Goal: Task Accomplishment & Management: Manage account settings

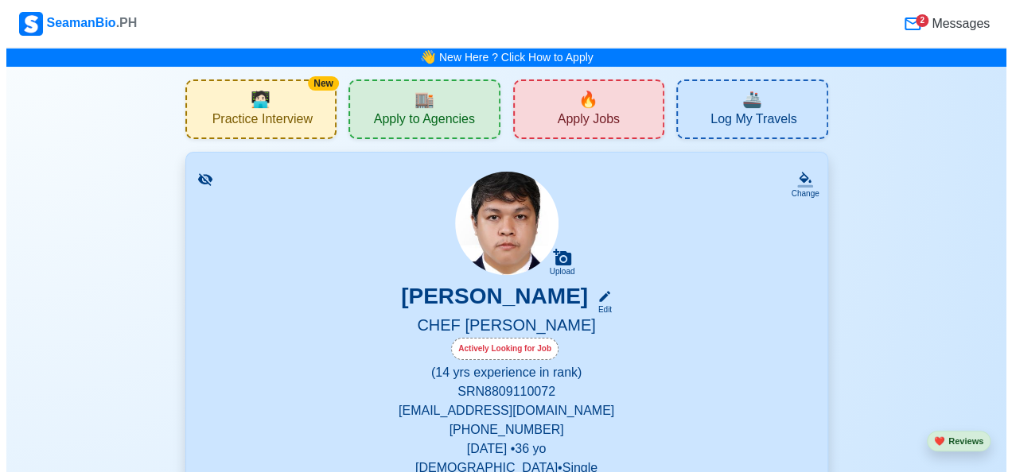
scroll to position [398, 0]
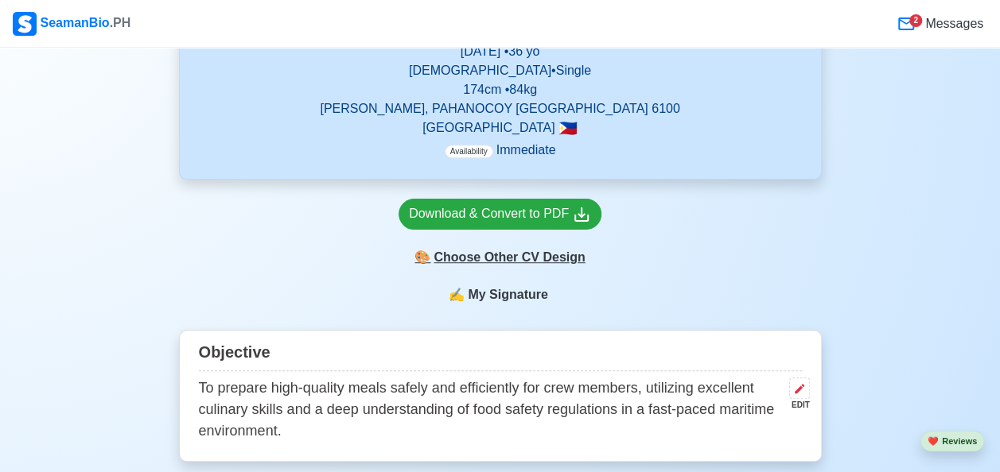
click at [512, 261] on div "🎨 Choose Other CV Design" at bounding box center [500, 258] width 203 height 30
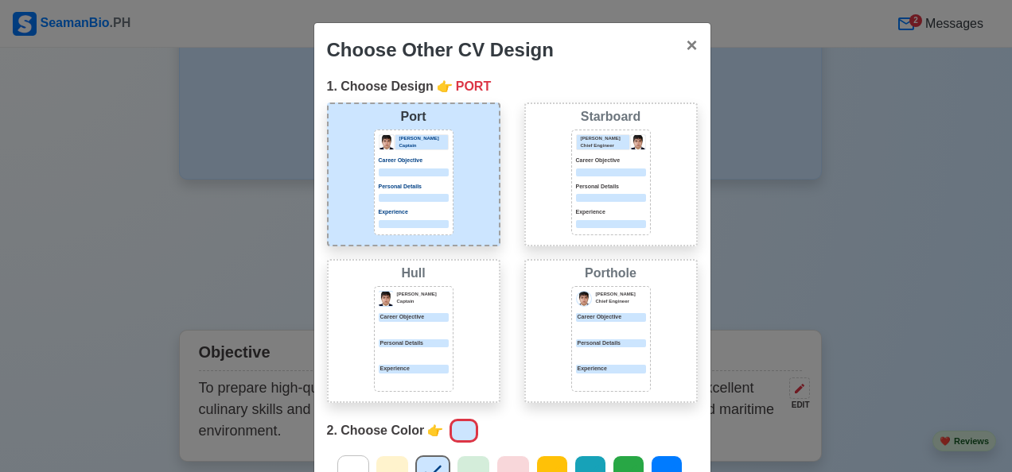
click at [433, 344] on p "Personal Details" at bounding box center [414, 344] width 70 height 9
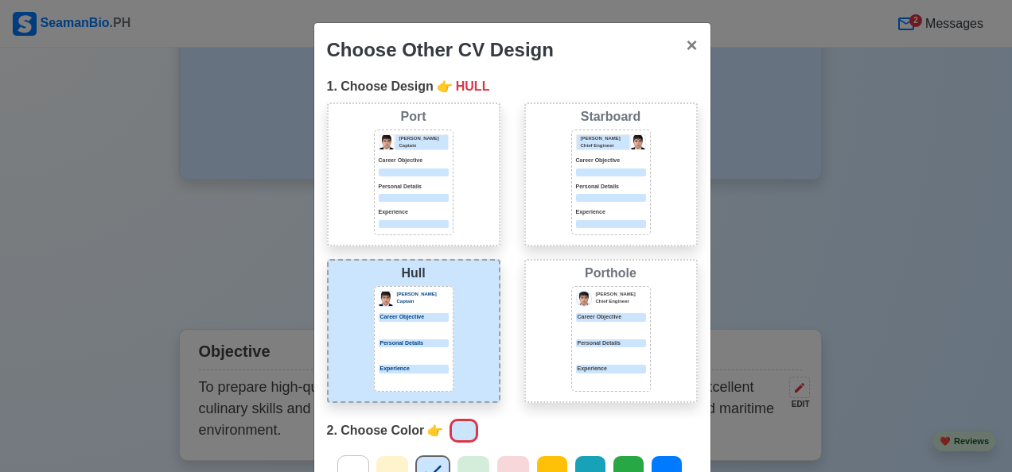
scroll to position [258, 0]
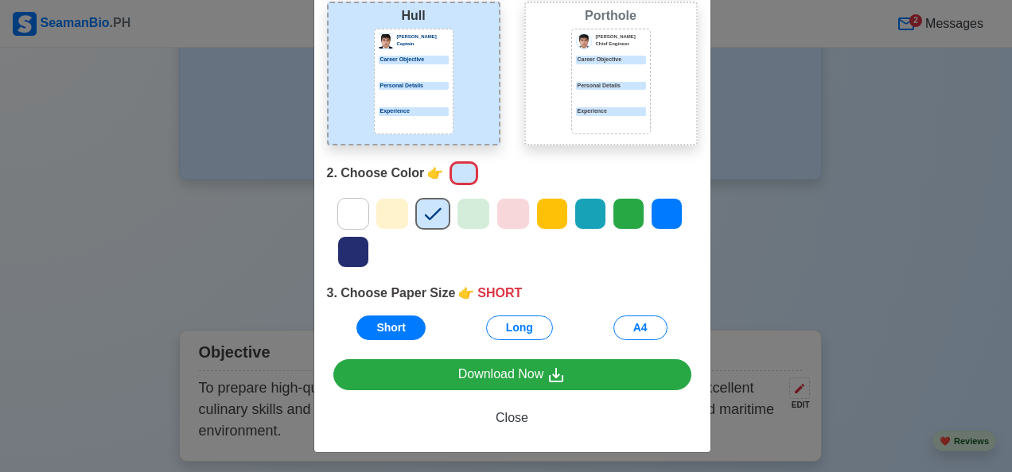
click at [616, 209] on icon at bounding box center [628, 214] width 24 height 24
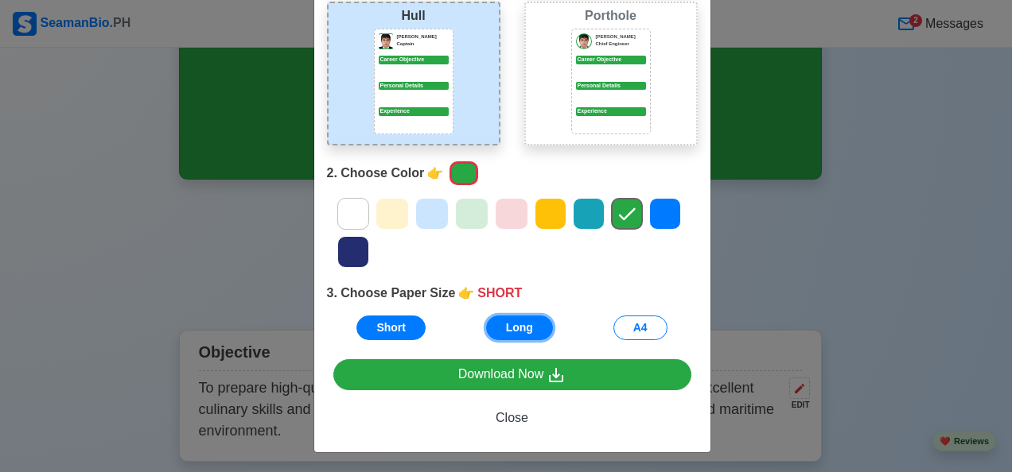
click at [530, 328] on button "Long" at bounding box center [519, 328] width 67 height 25
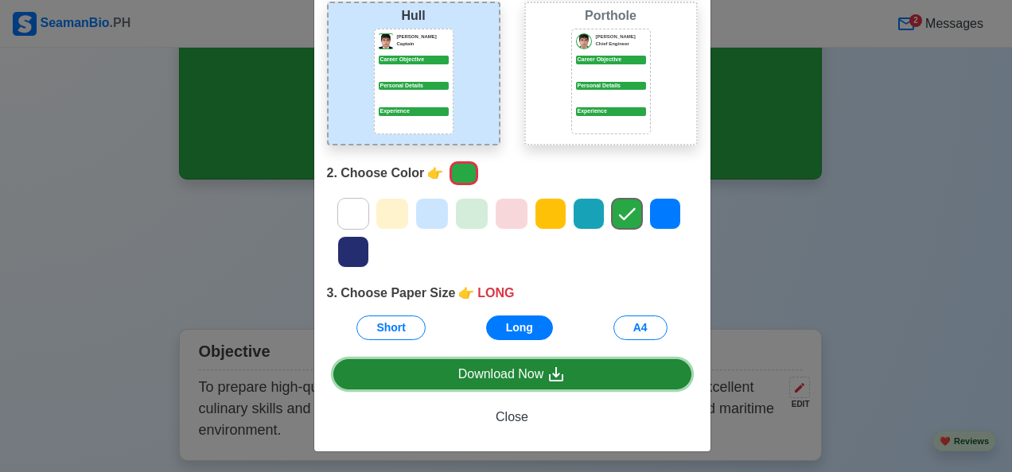
click at [531, 376] on link "Download Now" at bounding box center [512, 375] width 358 height 30
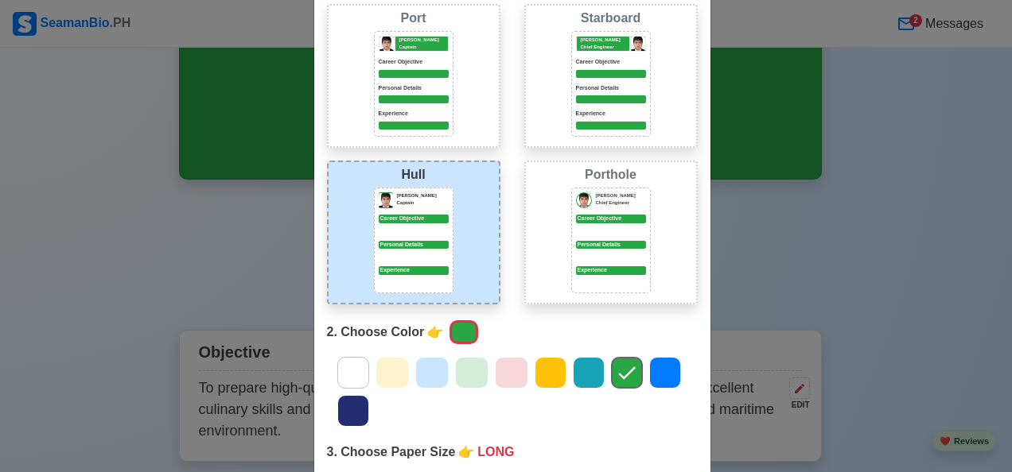
click at [601, 84] on p "Personal Details" at bounding box center [611, 88] width 70 height 9
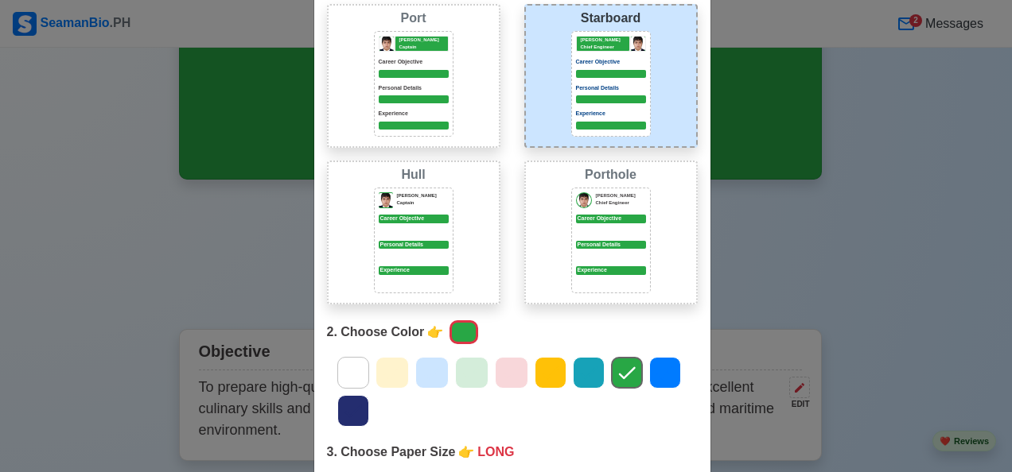
scroll to position [258, 0]
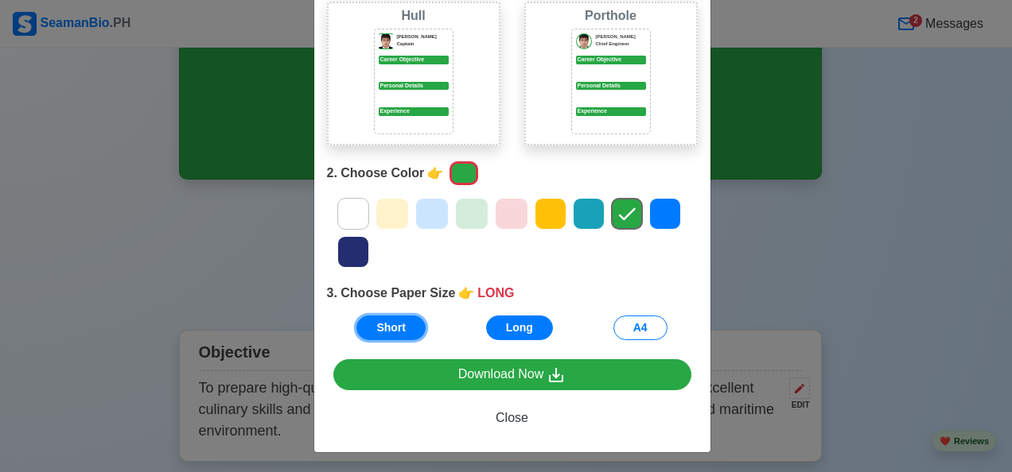
click at [377, 329] on button "Short" at bounding box center [390, 328] width 69 height 25
click at [644, 318] on button "A4" at bounding box center [640, 328] width 54 height 25
click at [645, 322] on button "A4" at bounding box center [640, 328] width 54 height 25
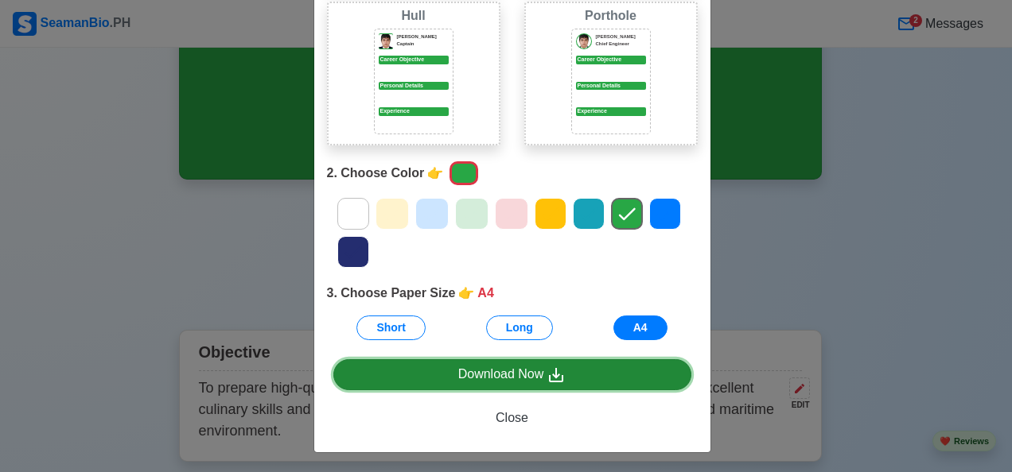
drag, startPoint x: 645, startPoint y: 322, endPoint x: 535, endPoint y: 379, distance: 123.4
click at [535, 379] on div "Download Now" at bounding box center [512, 375] width 108 height 20
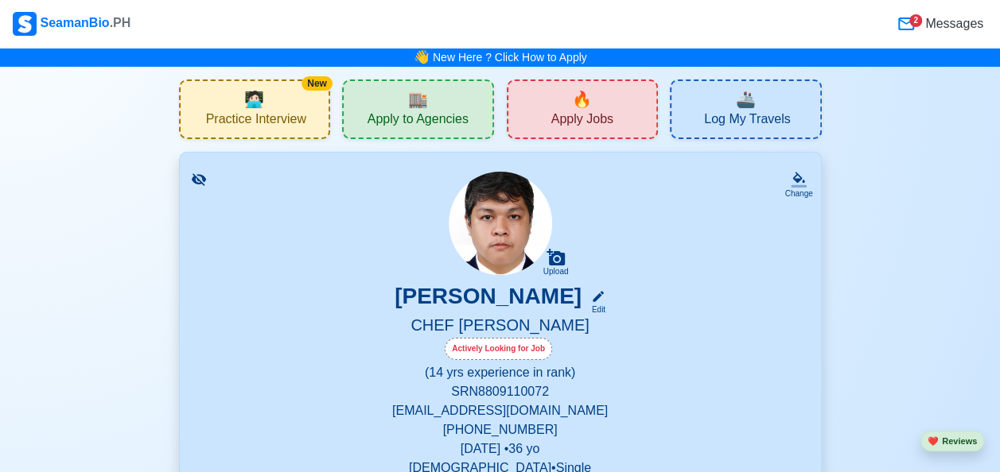
click at [576, 116] on span "Apply Jobs" at bounding box center [582, 121] width 62 height 20
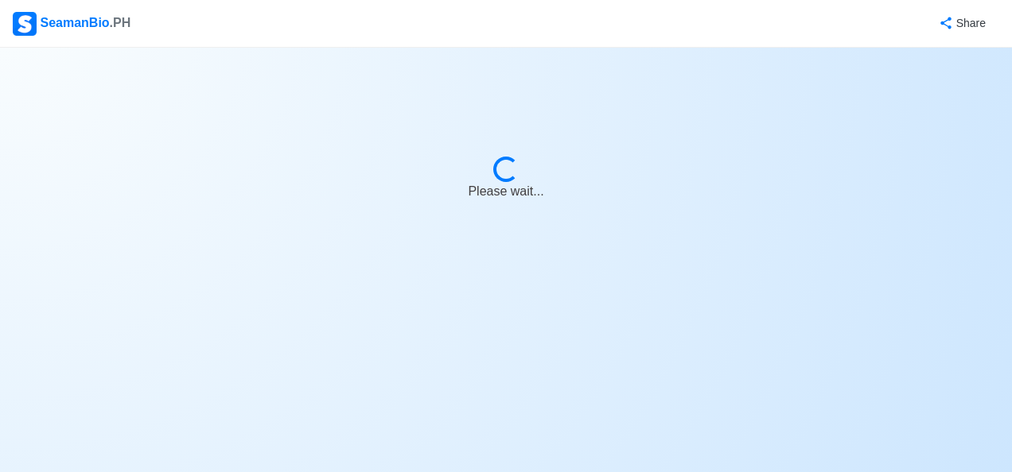
select select "Chief Cook"
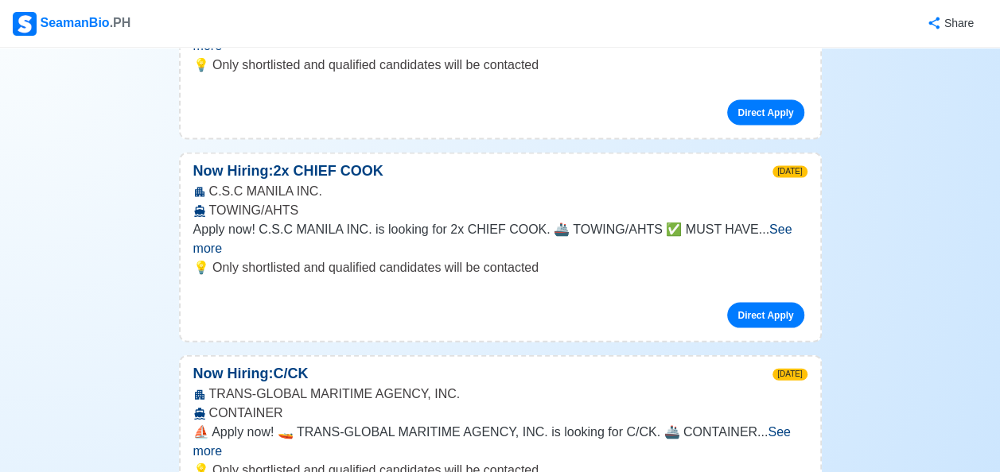
scroll to position [1591, 0]
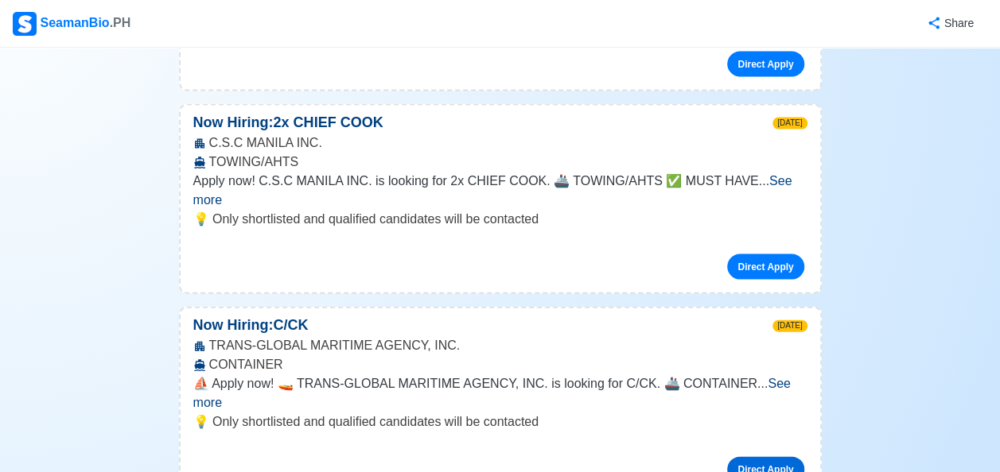
click at [757, 457] on link "Direct Apply" at bounding box center [765, 469] width 76 height 25
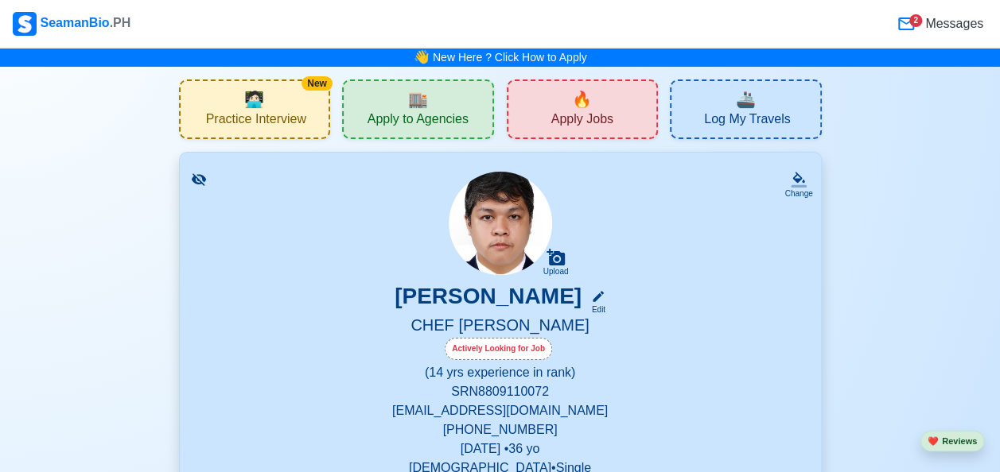
scroll to position [159, 0]
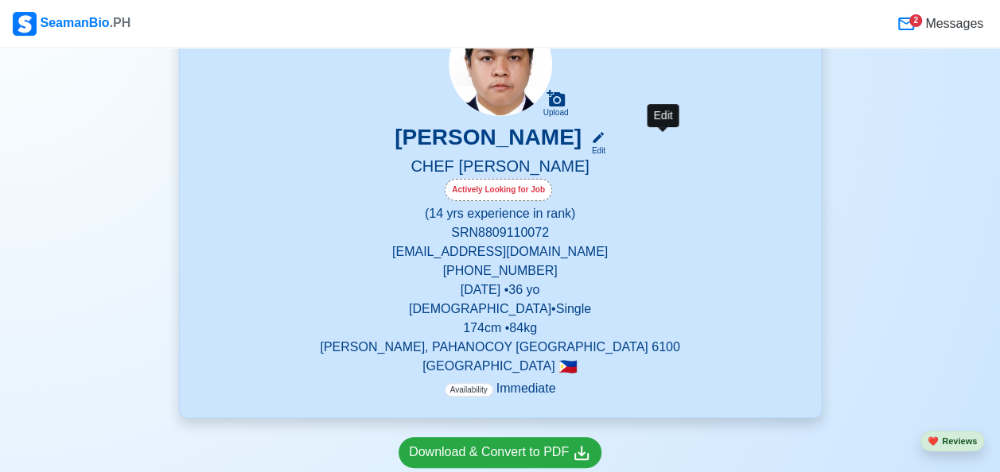
click at [605, 151] on div "Edit" at bounding box center [595, 151] width 21 height 12
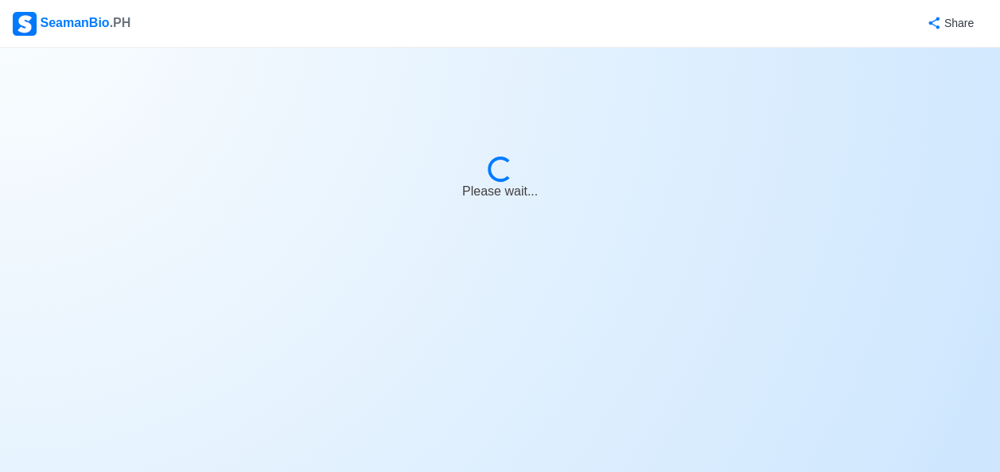
select select "Actively Looking for Job"
select select "Visible for Hiring"
select select "Single"
select select "[DEMOGRAPHIC_DATA]"
select select "PH"
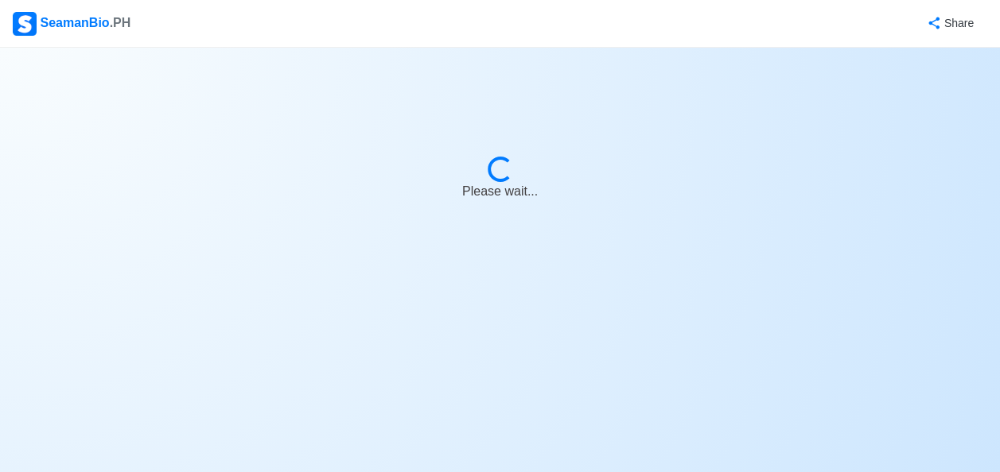
select select "14"
select select "0"
select select "4102416000000"
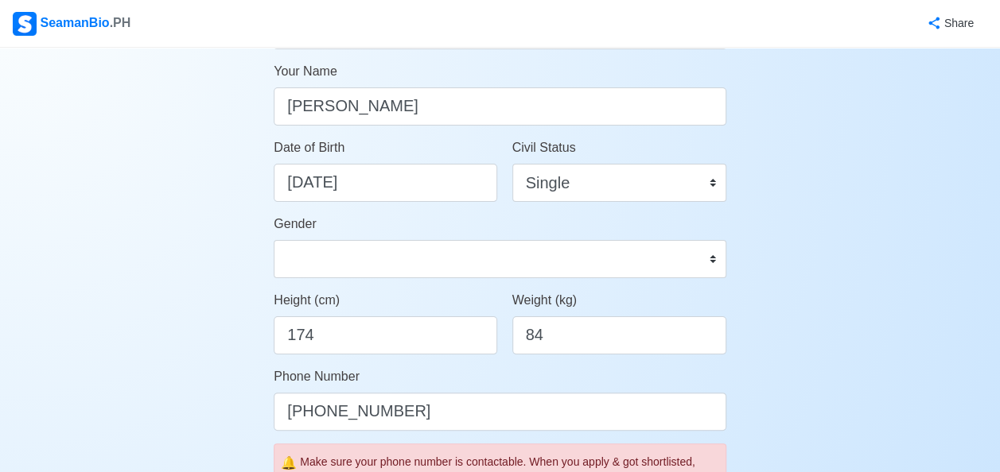
scroll to position [398, 0]
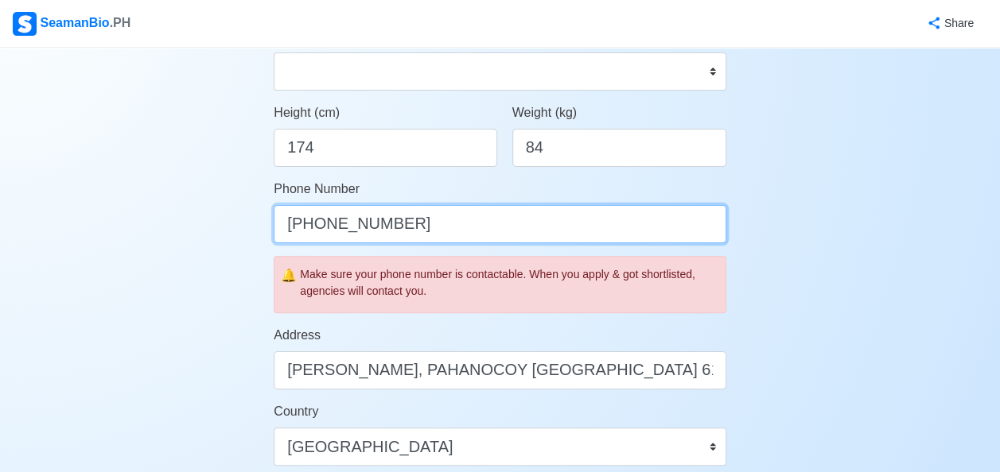
click at [342, 224] on input "[PHONE_NUMBER]" at bounding box center [500, 224] width 453 height 38
type input "+63 9267504214"
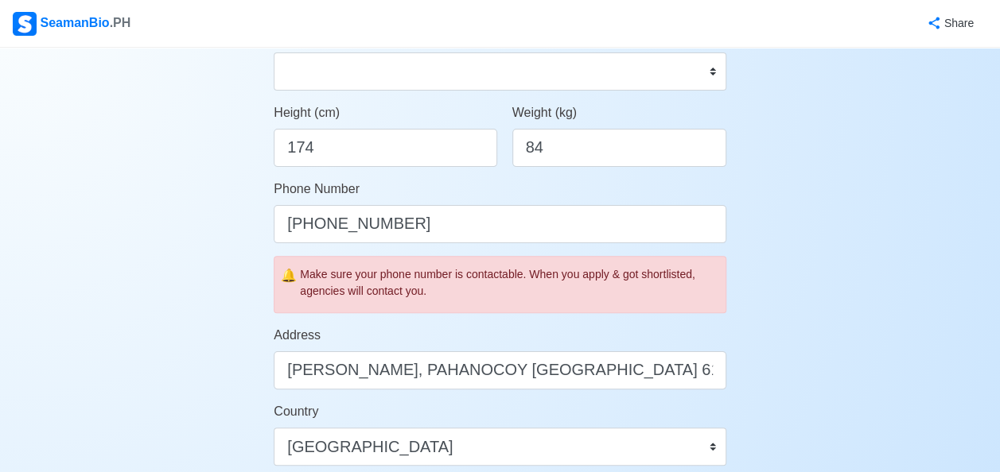
click at [442, 332] on div "Address VILLA LOURDES BRGY, PAHANOCOY BACOLOD CITY NEGROS OCCIDENTAL 6100" at bounding box center [500, 358] width 453 height 64
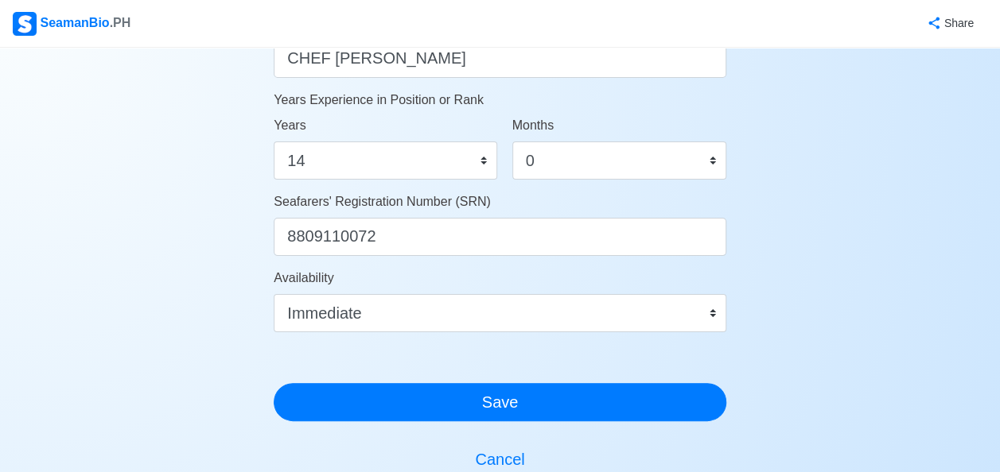
scroll to position [1061, 0]
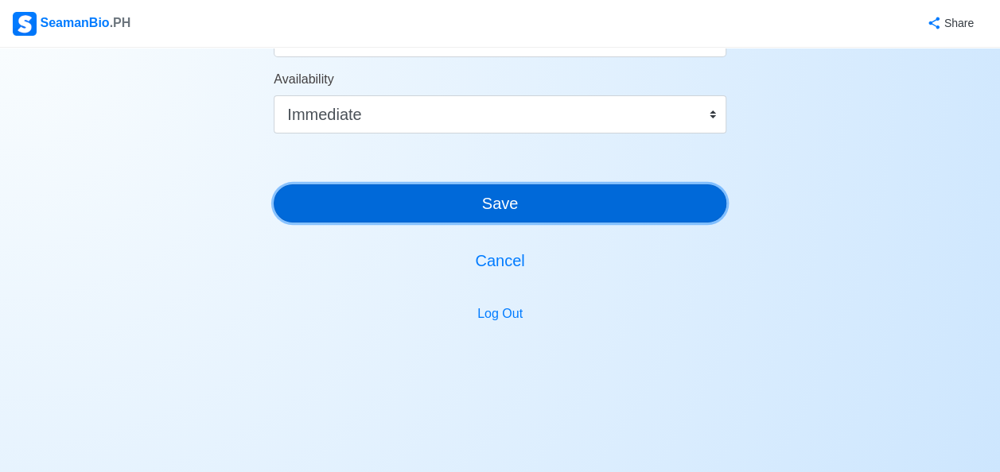
click at [488, 200] on button "Save" at bounding box center [500, 204] width 453 height 38
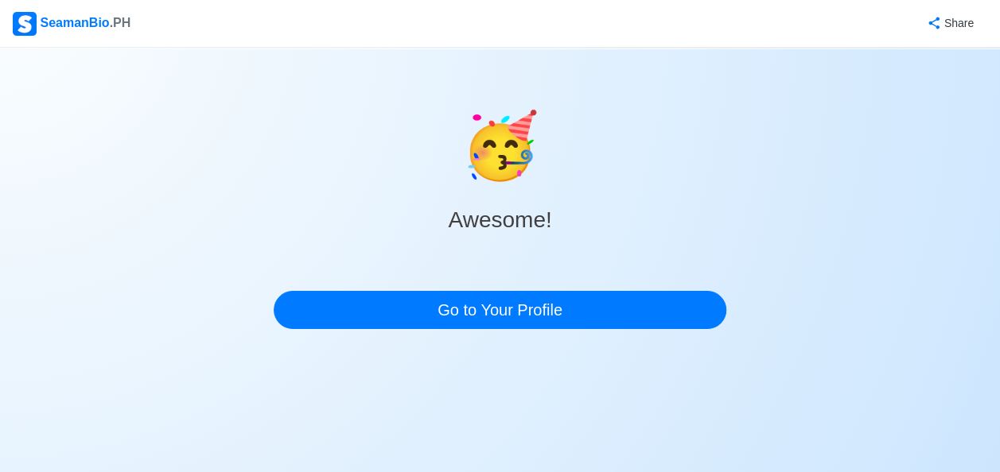
scroll to position [0, 0]
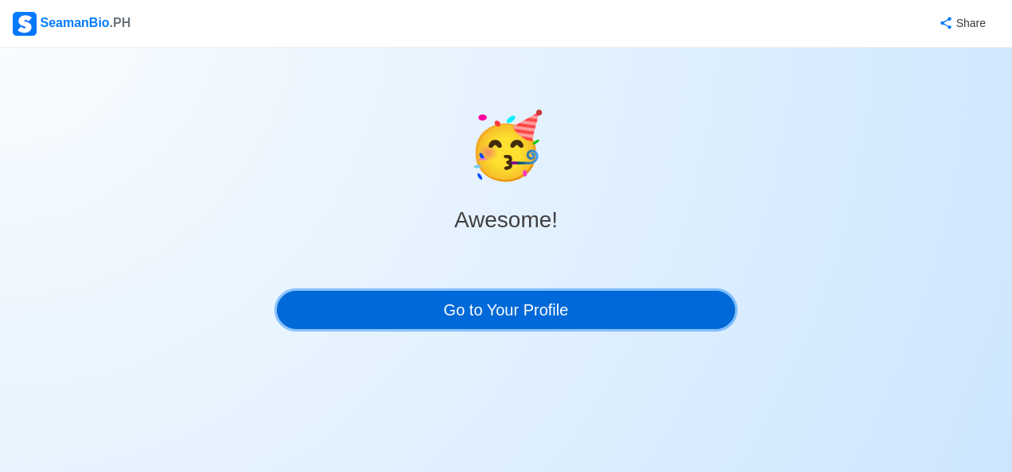
click at [536, 312] on link "Go to Your Profile" at bounding box center [506, 310] width 458 height 38
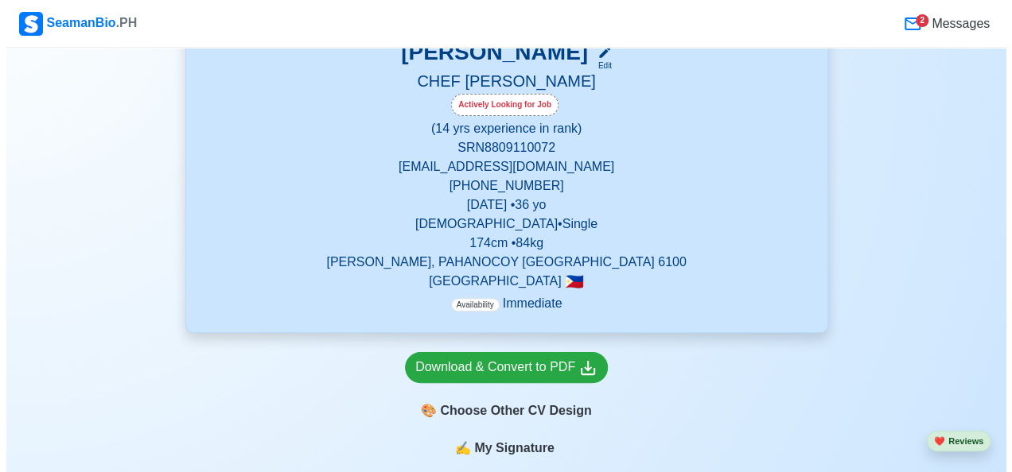
scroll to position [318, 0]
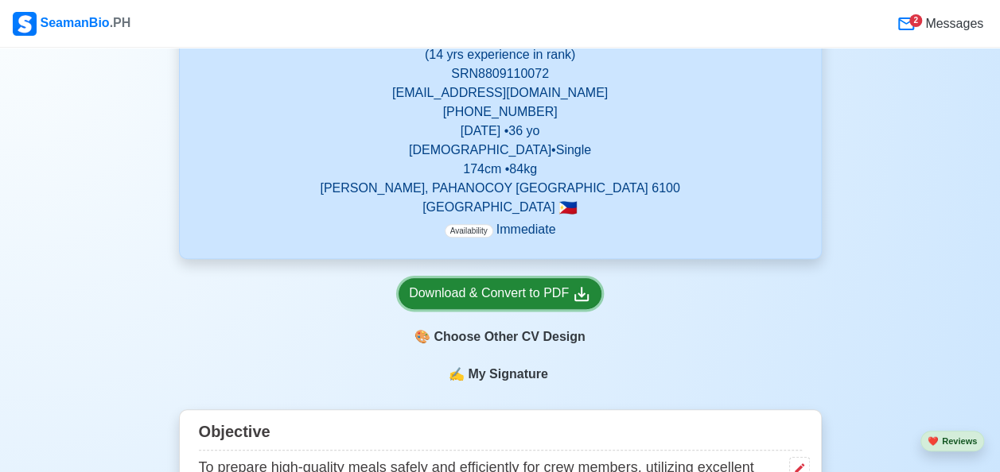
click at [500, 292] on div "Download & Convert to PDF" at bounding box center [500, 294] width 182 height 20
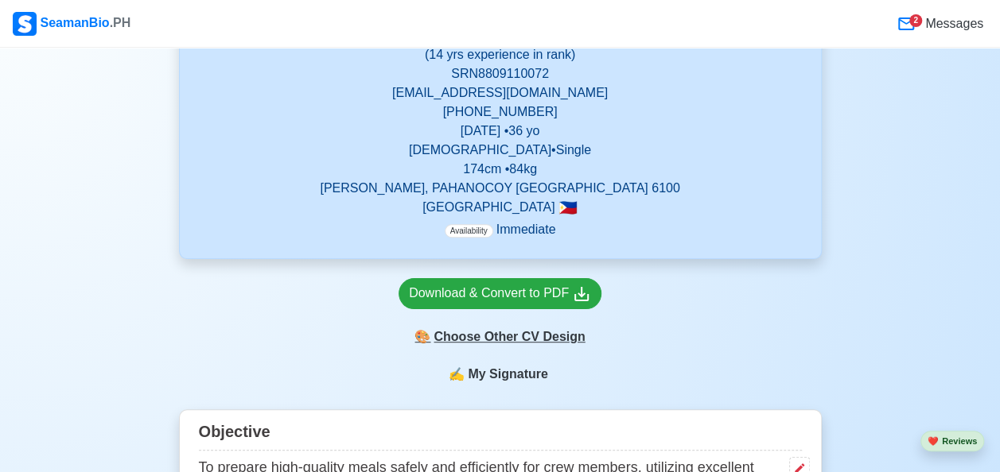
click at [504, 345] on div "🎨 Choose Other CV Design" at bounding box center [500, 337] width 203 height 30
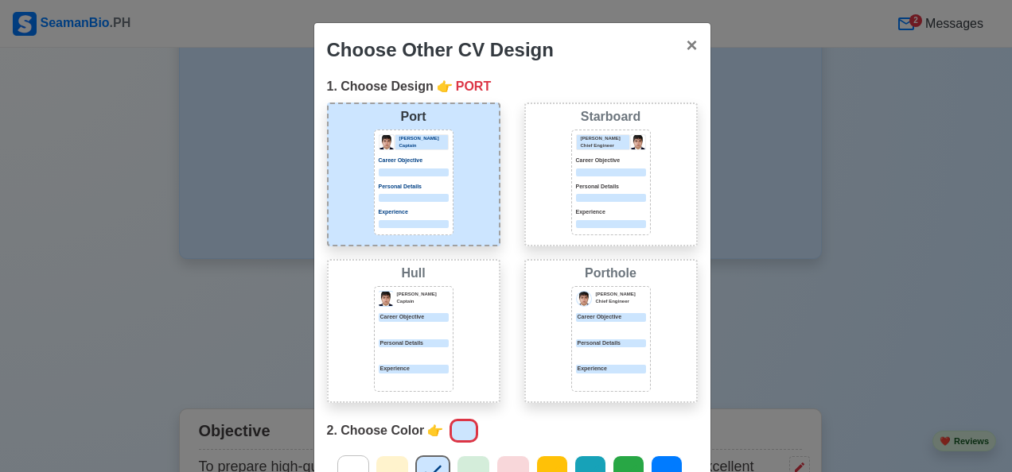
click at [605, 204] on div "Jeffrey Gil Chief Engineer Career Objective Personal Details Experience" at bounding box center [611, 181] width 70 height 94
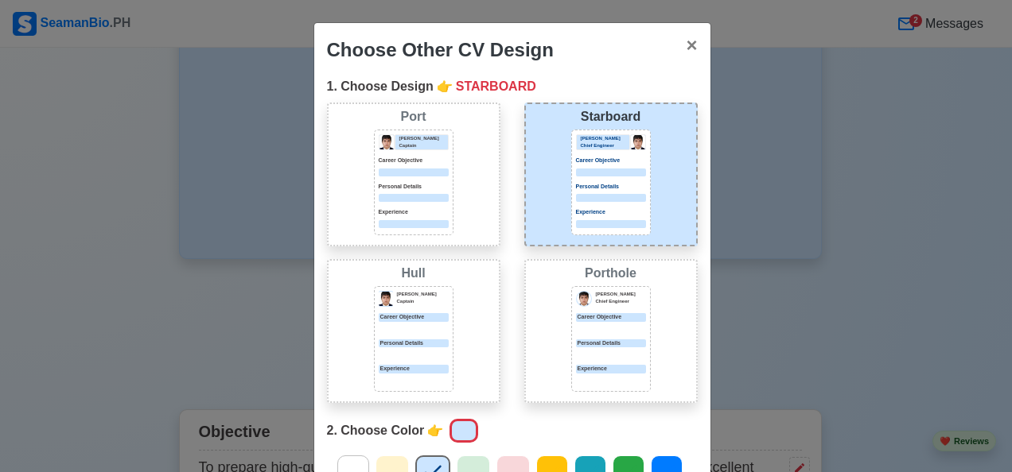
click at [605, 318] on div "Career Objective" at bounding box center [611, 317] width 70 height 9
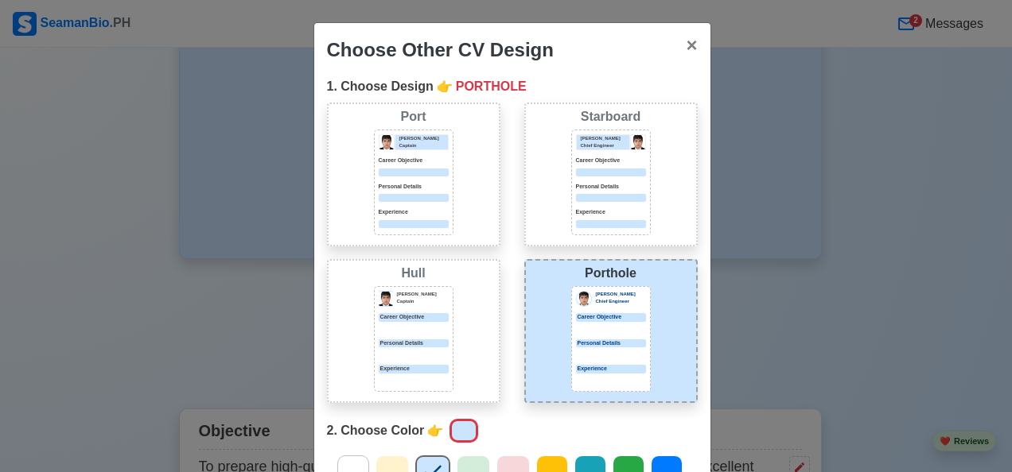
scroll to position [80, 0]
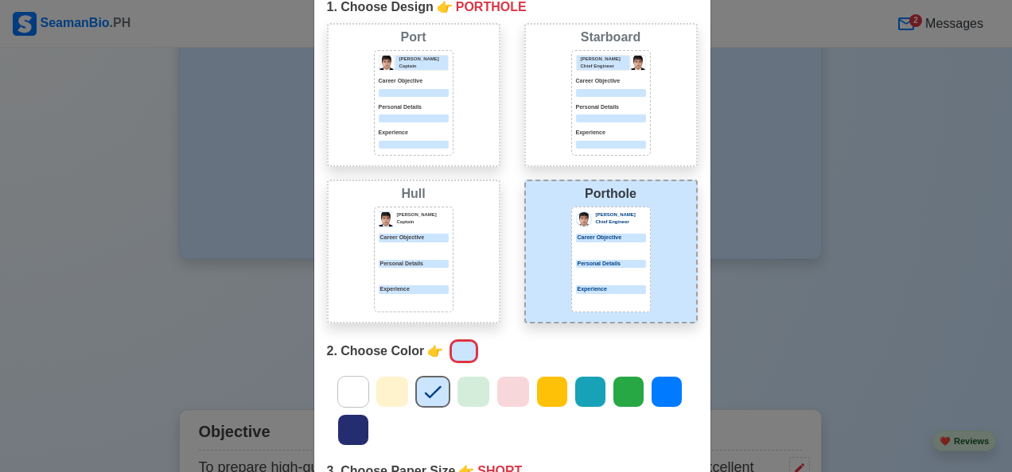
click at [620, 393] on icon at bounding box center [628, 392] width 24 height 24
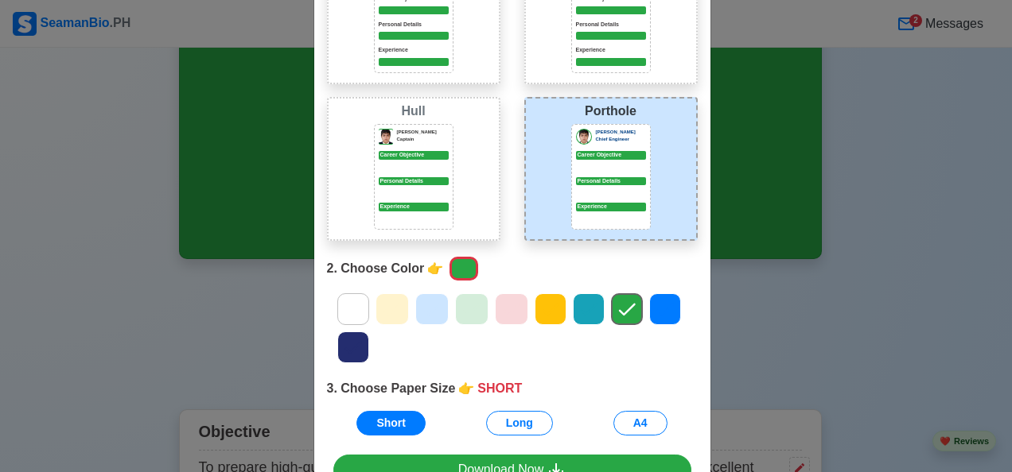
scroll to position [260, 0]
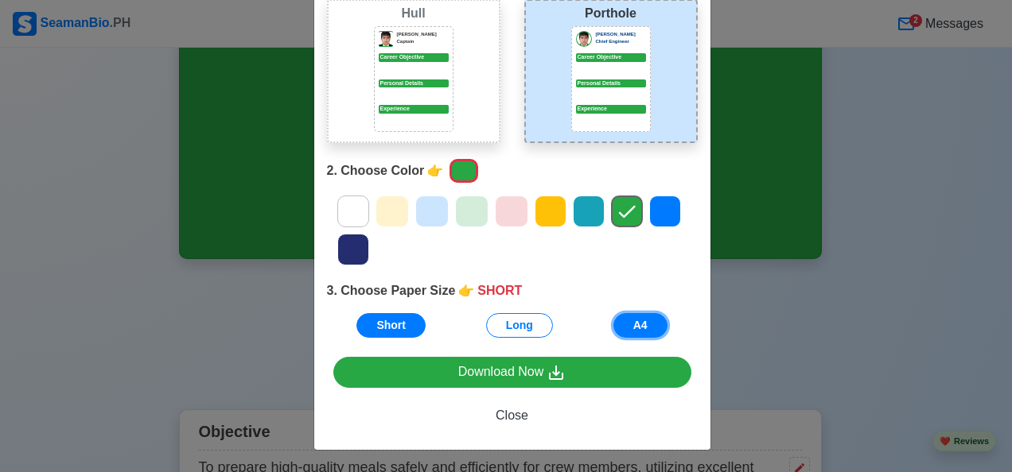
click at [637, 323] on button "A4" at bounding box center [640, 325] width 54 height 25
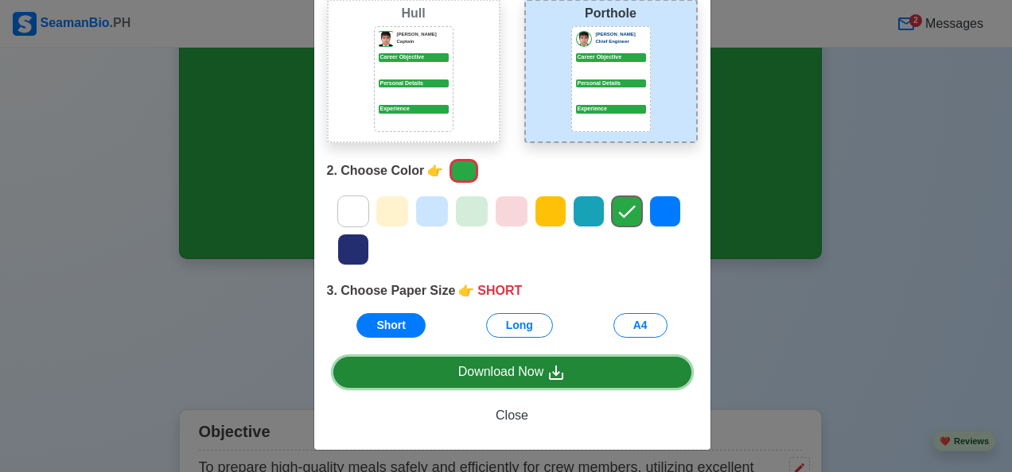
click at [520, 377] on link "Download Now" at bounding box center [512, 372] width 358 height 31
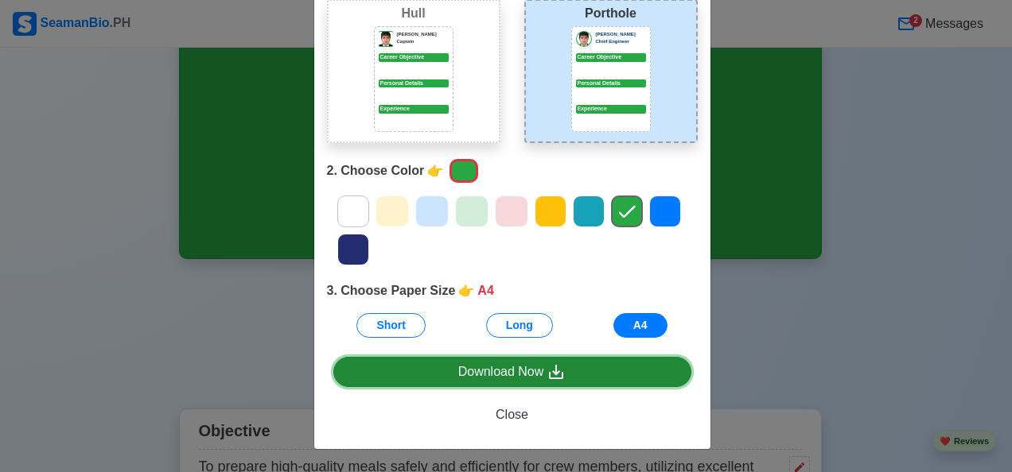
scroll to position [258, 0]
